Goal: Transaction & Acquisition: Purchase product/service

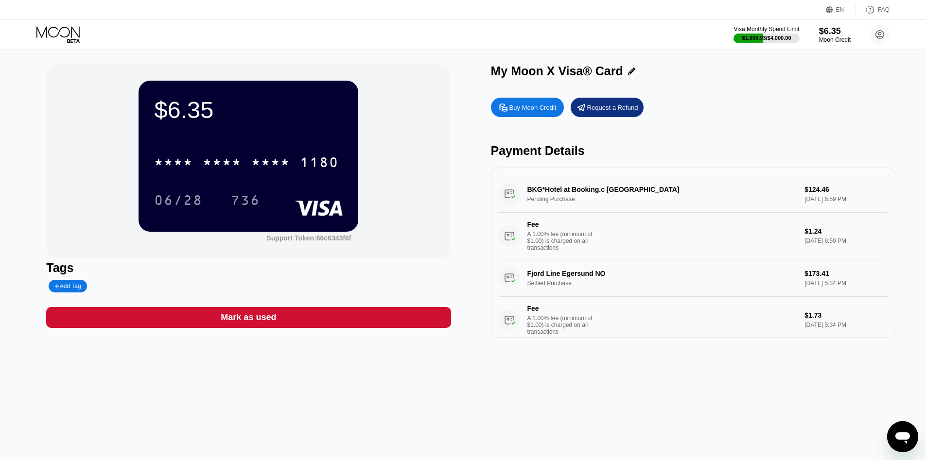
click at [529, 106] on div "Buy Moon Credit" at bounding box center [533, 108] width 47 height 8
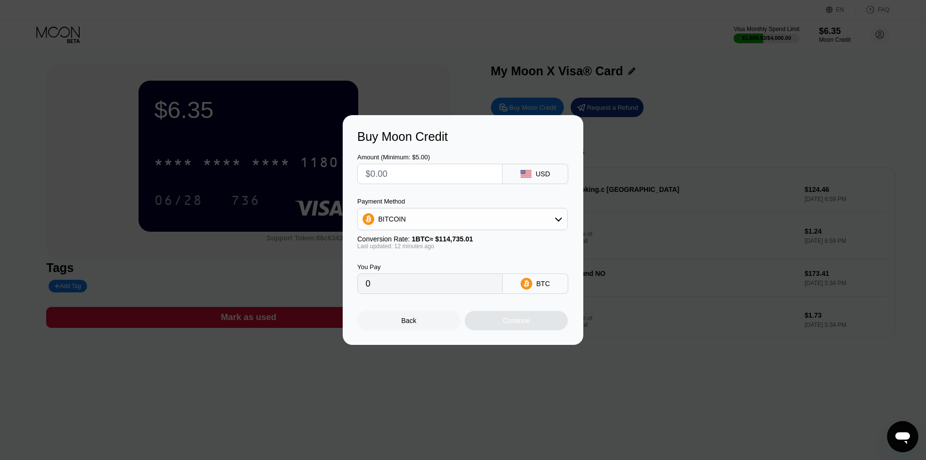
click at [459, 259] on div "You Pay 0 BTC" at bounding box center [463, 272] width 212 height 44
click at [708, 149] on div "Buy Moon Credit Amount (Minimum: $5.00) USD Payment Method BITCOIN Conversion R…" at bounding box center [463, 230] width 926 height 230
click at [422, 322] on div "Back" at bounding box center [408, 320] width 103 height 19
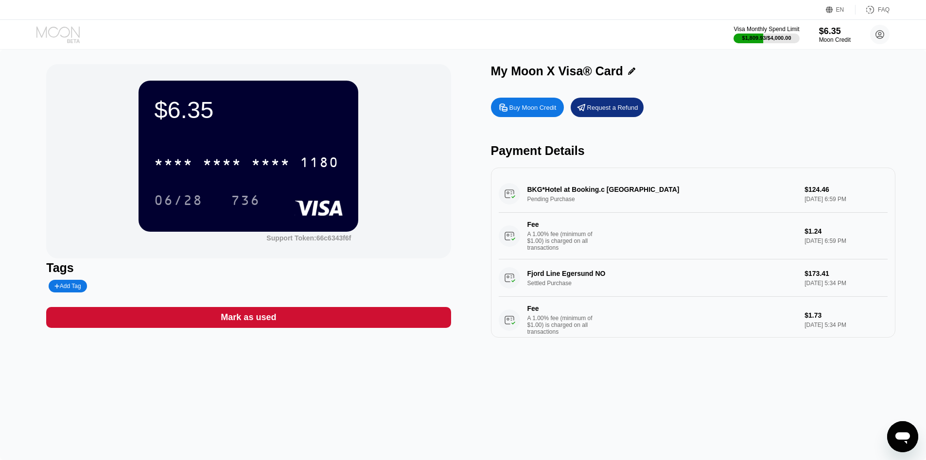
click at [68, 37] on icon at bounding box center [58, 34] width 45 height 17
click at [822, 34] on div "$6.35" at bounding box center [835, 31] width 33 height 10
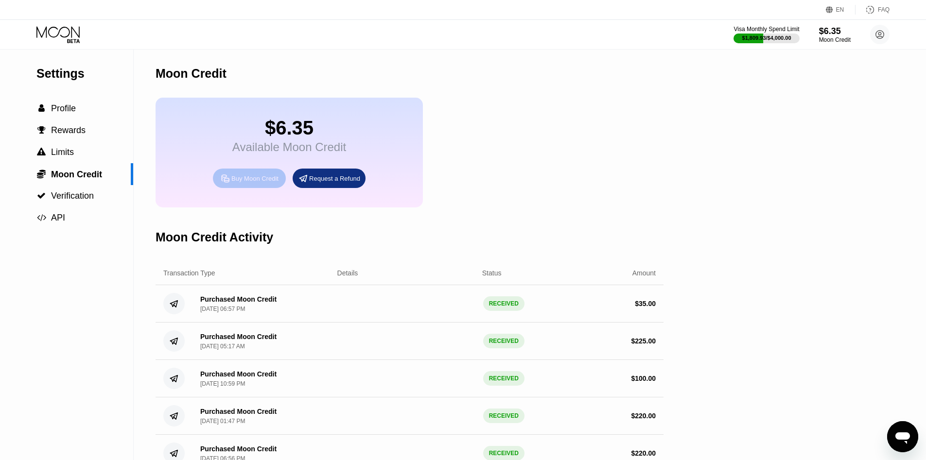
click at [253, 181] on div "Buy Moon Credit" at bounding box center [254, 179] width 47 height 8
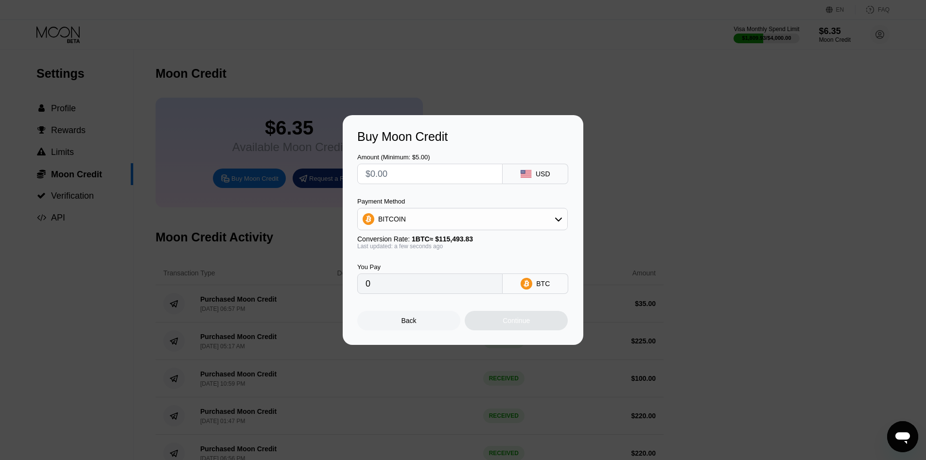
click at [399, 182] on input "text" at bounding box center [430, 173] width 129 height 19
type input "$1"
type input "0.00000866"
type input "$10"
type input "0.00008659"
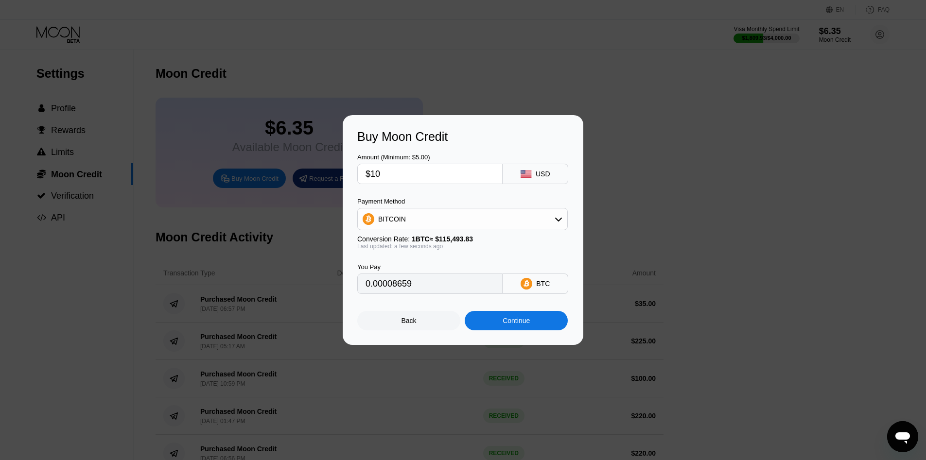
type input "$100"
type input "0.00086585"
type input "$10"
type input "0.00008659"
type input "$1"
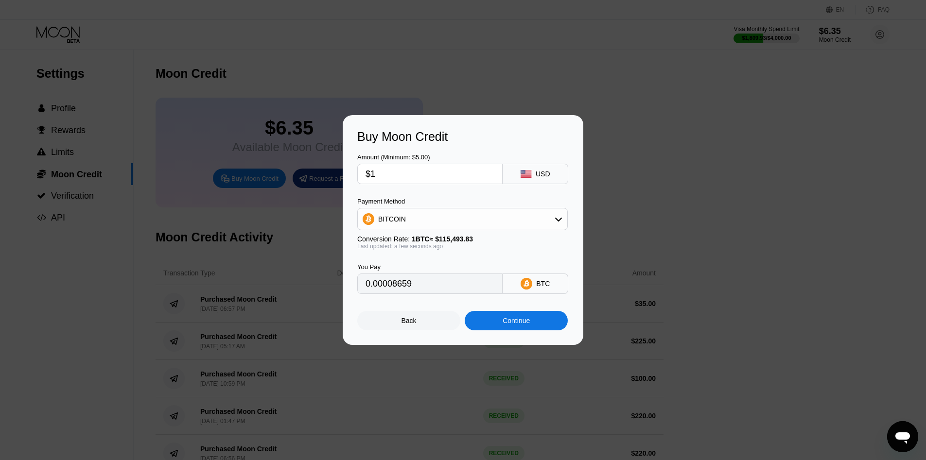
type input "0.00000866"
type input "0"
type input "$2"
type input "0.00001732"
type input "$20"
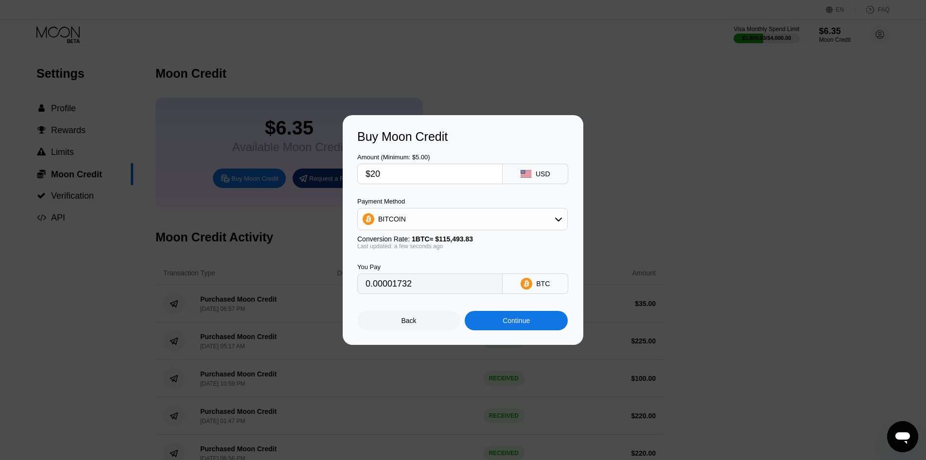
type input "0.00017317"
type input "$200"
type input "0.00173170"
type input "$200"
click at [507, 321] on div "Continue" at bounding box center [516, 321] width 27 height 8
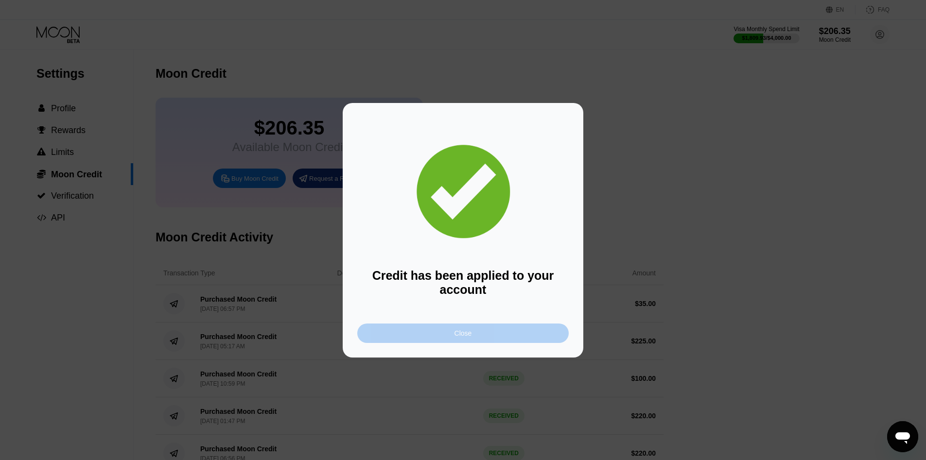
click at [414, 332] on div "Close" at bounding box center [463, 333] width 212 height 19
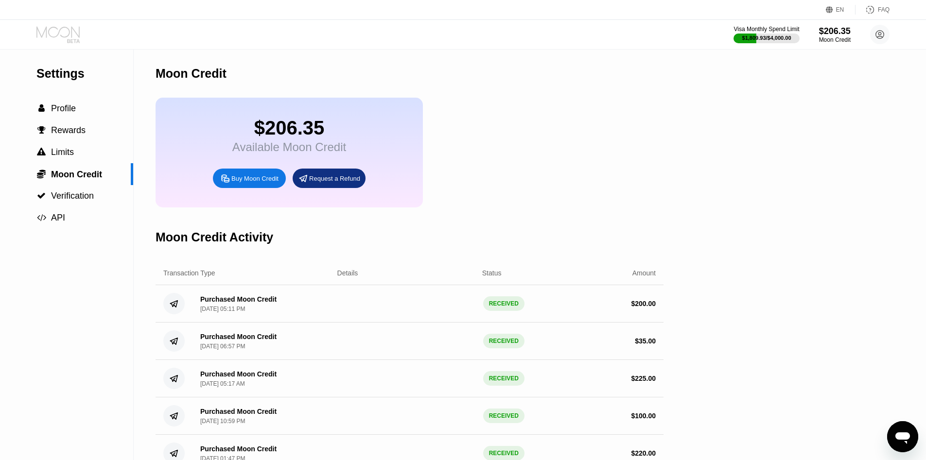
click at [79, 31] on icon at bounding box center [57, 31] width 43 height 11
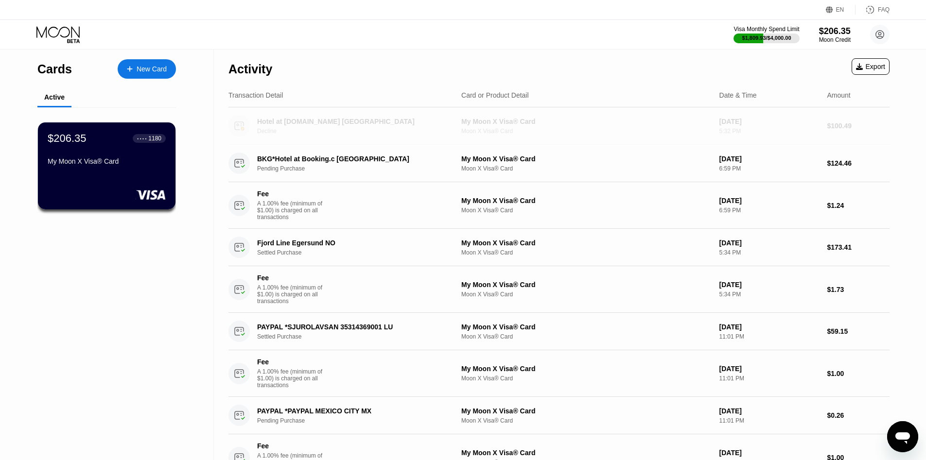
click at [284, 128] on div "Decline" at bounding box center [358, 131] width 203 height 7
